Goal: Manage account settings

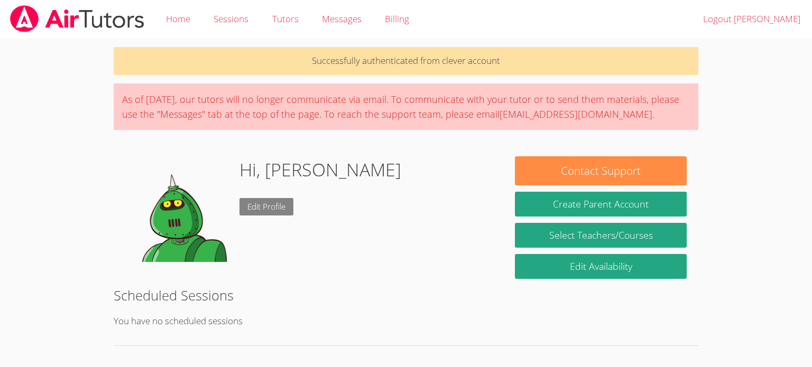
click at [283, 204] on link "Edit Profile" at bounding box center [266, 206] width 54 height 17
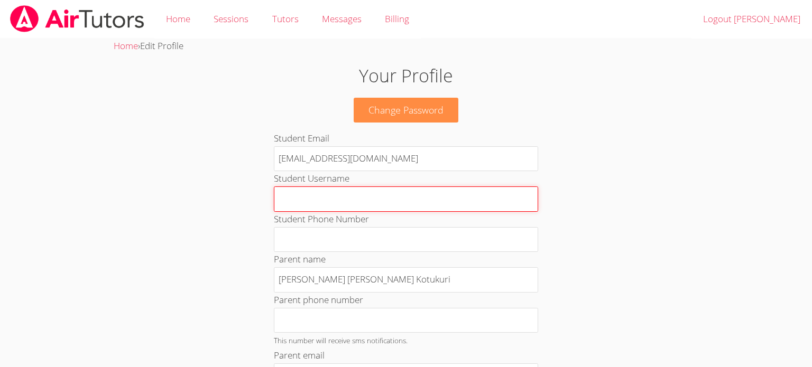
click at [390, 193] on input "Student Username" at bounding box center [406, 199] width 264 height 25
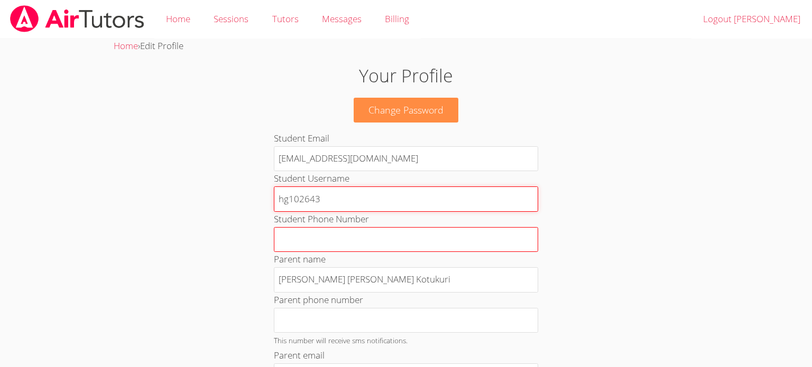
type input "hg102643"
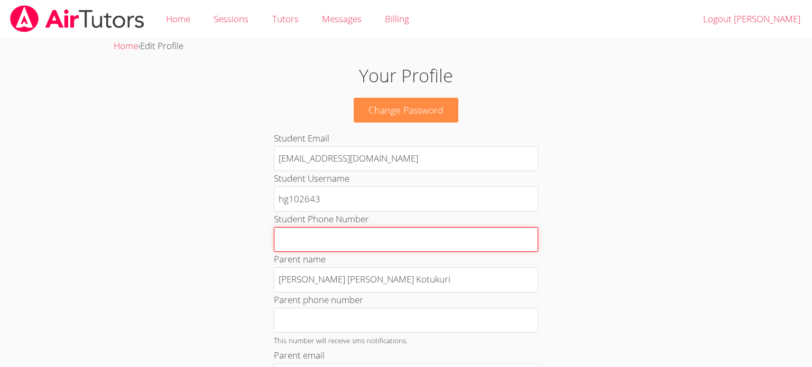
click at [394, 249] on input "Student Phone Number" at bounding box center [406, 239] width 264 height 25
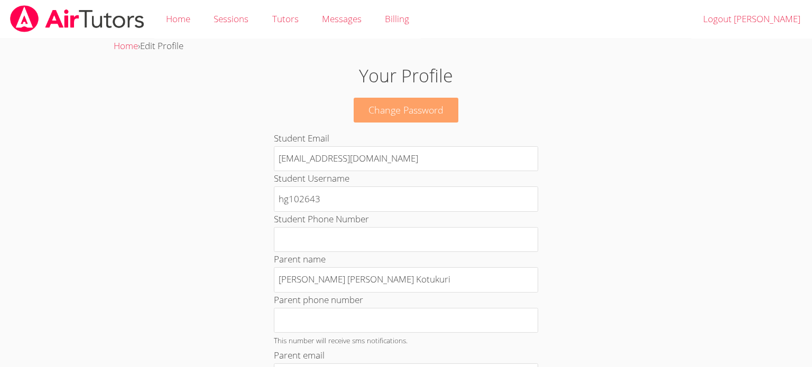
click at [411, 119] on link "Change Password" at bounding box center [405, 110] width 105 height 25
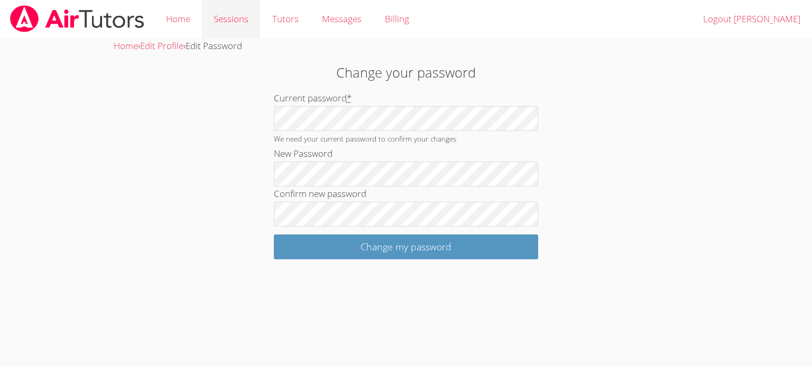
click at [240, 30] on link "Sessions" at bounding box center [231, 19] width 58 height 39
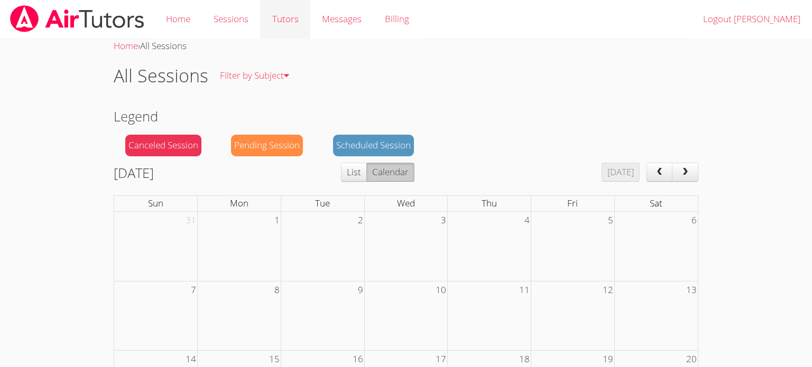
click at [292, 31] on link "Tutors" at bounding box center [285, 19] width 50 height 39
